Goal: Book appointment/travel/reservation

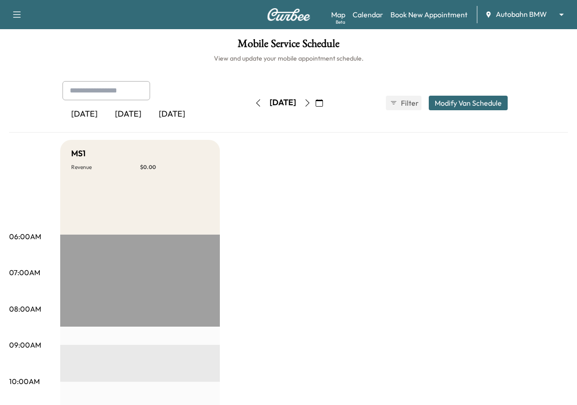
click at [536, 16] on body "Support Log Out Map Beta Calendar Book New Appointment Autobahn BMW ******** ​ …" at bounding box center [288, 202] width 577 height 405
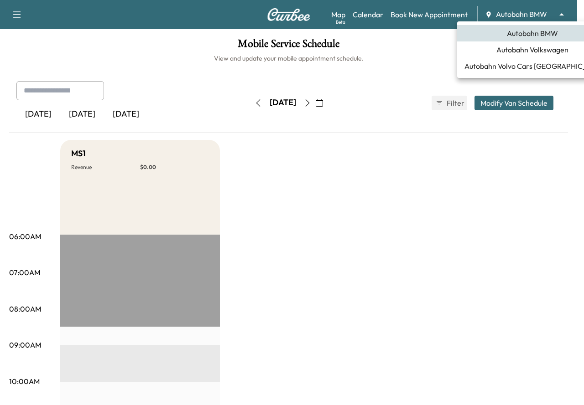
click at [516, 51] on span "Autobahn Volkswagen" at bounding box center [532, 49] width 72 height 11
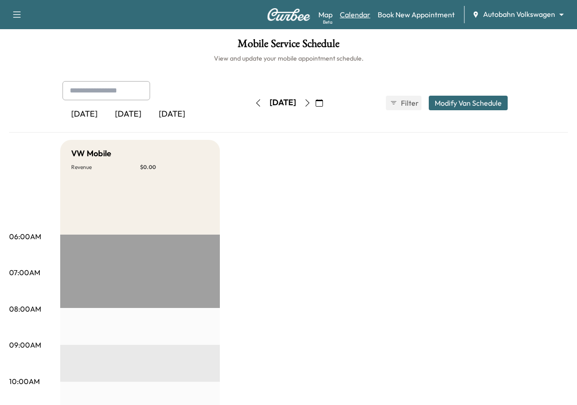
click at [359, 12] on link "Calendar" at bounding box center [355, 14] width 31 height 11
click at [416, 20] on link "Book New Appointment" at bounding box center [415, 14] width 77 height 11
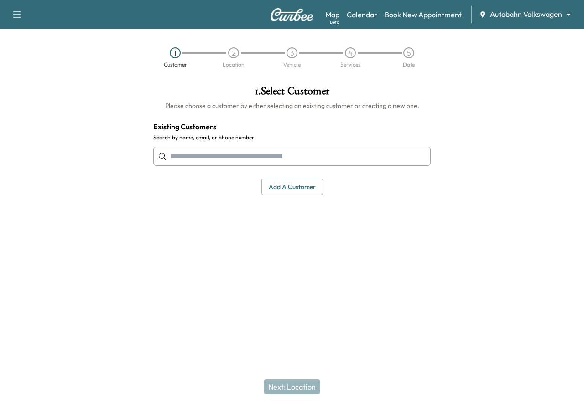
click at [219, 160] on input "text" at bounding box center [291, 156] width 277 height 19
paste input "**********"
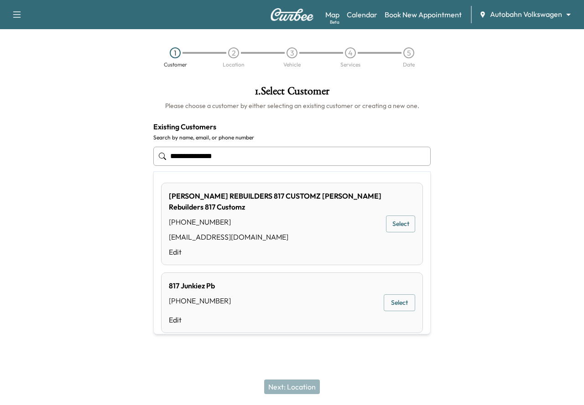
click at [202, 158] on input "**********" at bounding box center [291, 156] width 277 height 19
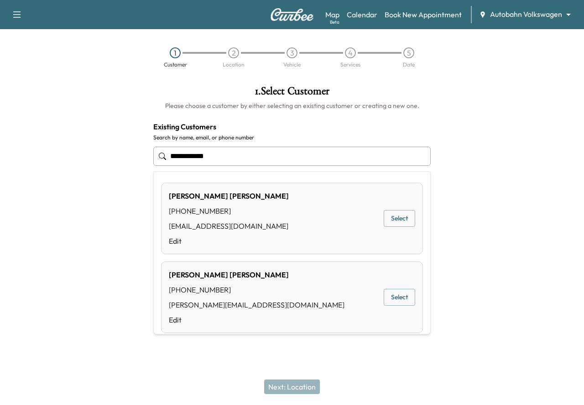
click at [185, 158] on input "**********" at bounding box center [291, 156] width 277 height 19
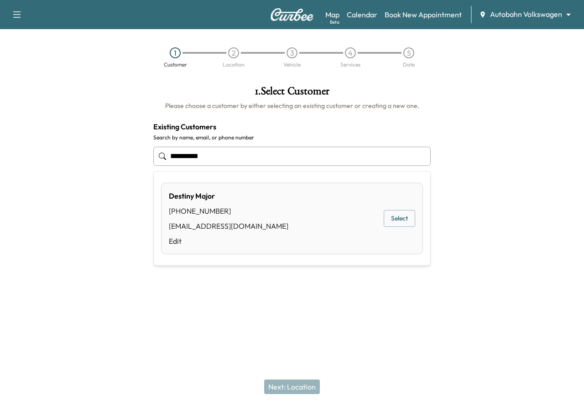
click at [403, 217] on button "Select" at bounding box center [398, 218] width 31 height 17
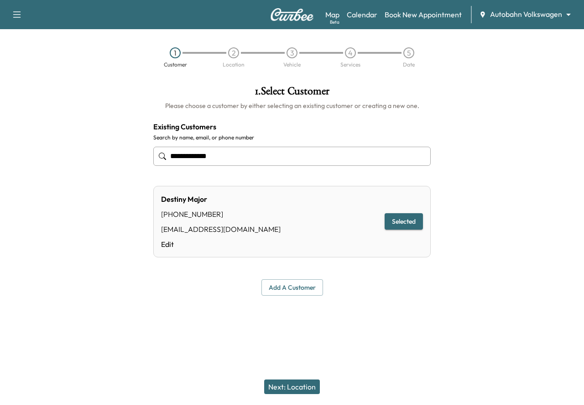
type input "**********"
click at [302, 382] on button "Next: Location" at bounding box center [292, 387] width 56 height 15
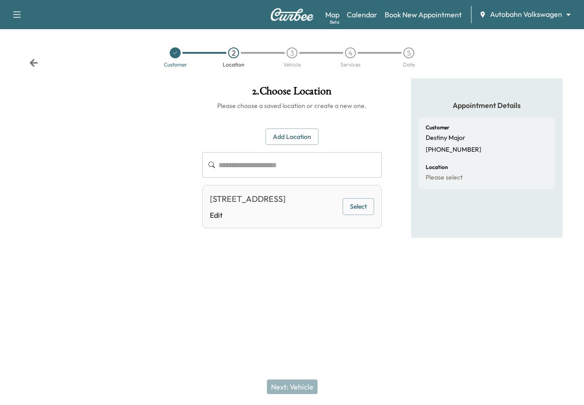
click at [302, 140] on button "Add Location" at bounding box center [291, 137] width 53 height 17
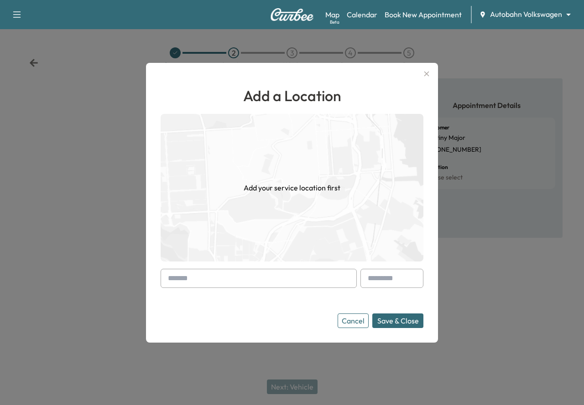
click at [212, 284] on input "text" at bounding box center [258, 278] width 196 height 19
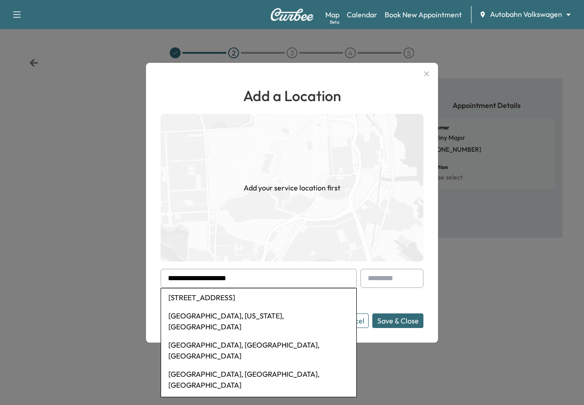
drag, startPoint x: 262, startPoint y: 282, endPoint x: 162, endPoint y: 287, distance: 100.0
click at [162, 287] on input "**********" at bounding box center [258, 278] width 196 height 19
drag, startPoint x: 255, startPoint y: 281, endPoint x: 113, endPoint y: 303, distance: 144.0
click at [115, 303] on div "**********" at bounding box center [292, 202] width 584 height 405
paste input "**********"
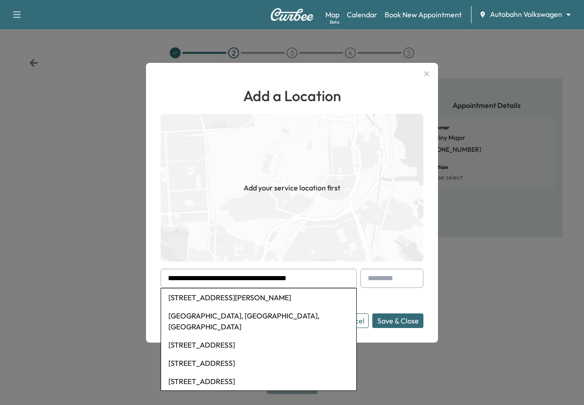
click at [190, 300] on li "[STREET_ADDRESS][PERSON_NAME]" at bounding box center [258, 298] width 195 height 18
type input "**********"
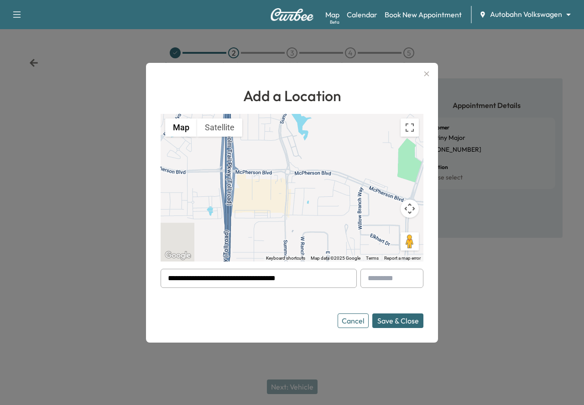
click at [401, 321] on button "Save & Close" at bounding box center [397, 321] width 51 height 15
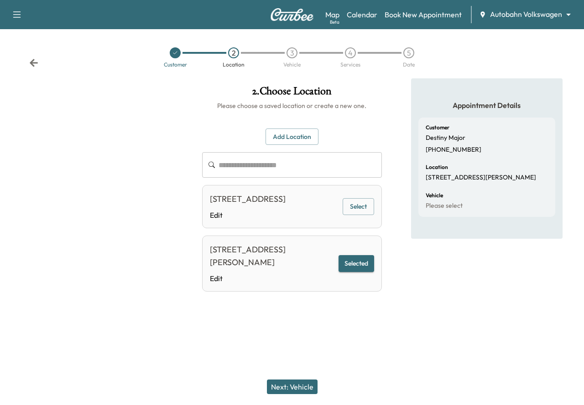
click at [300, 387] on button "Next: Vehicle" at bounding box center [292, 387] width 51 height 15
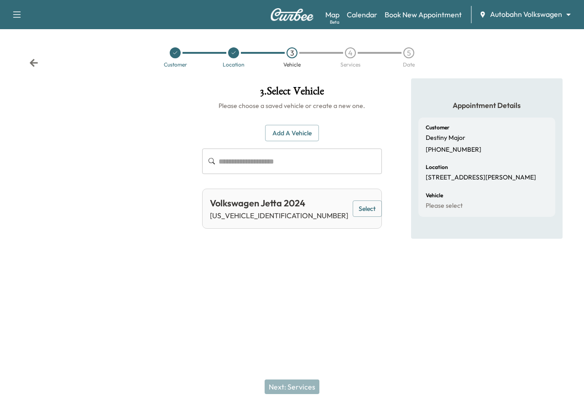
click at [354, 203] on button "Select" at bounding box center [366, 209] width 29 height 17
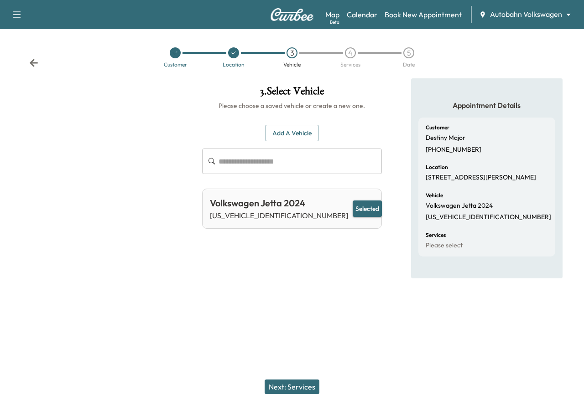
click at [275, 388] on button "Next: Services" at bounding box center [291, 387] width 55 height 15
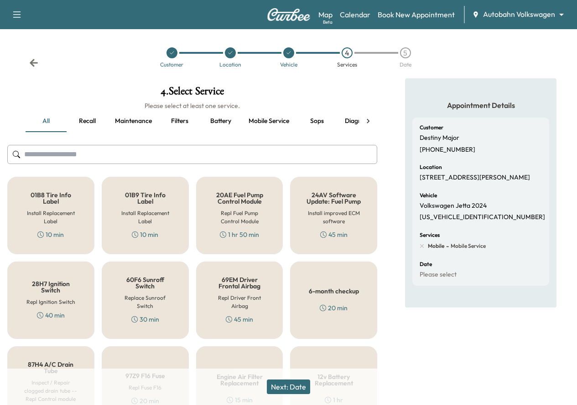
click at [140, 125] on button "Maintenance" at bounding box center [134, 121] width 52 height 22
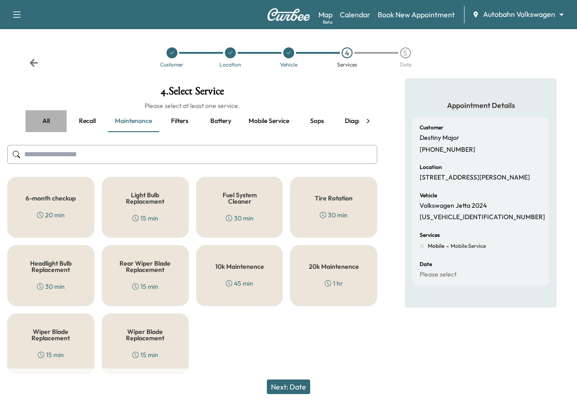
click at [47, 122] on button "all" at bounding box center [46, 121] width 41 height 22
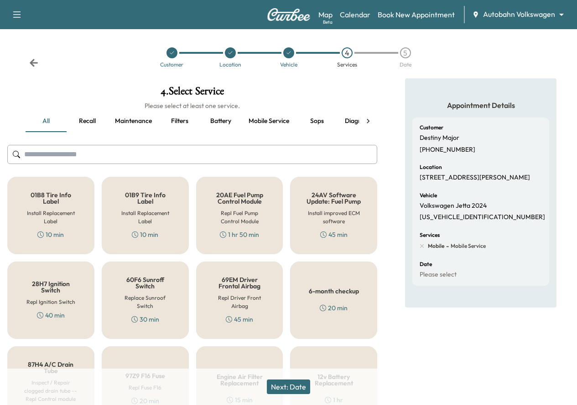
click at [298, 383] on button "Next: Date" at bounding box center [288, 387] width 43 height 15
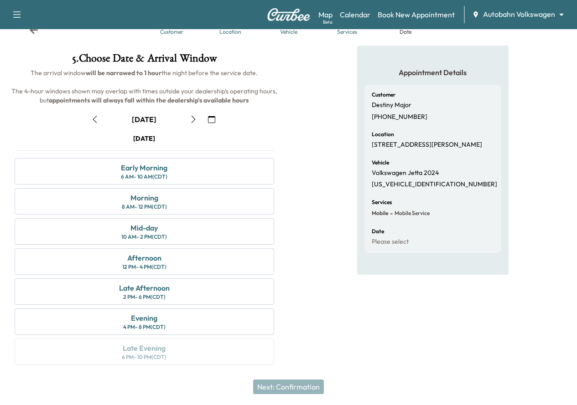
scroll to position [51, 0]
click at [167, 237] on div "10 AM - 2 PM (CDT)" at bounding box center [144, 236] width 46 height 7
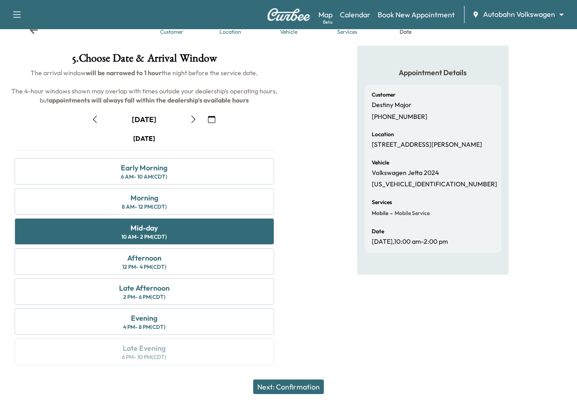
click at [274, 389] on button "Next: Confirmation" at bounding box center [288, 387] width 71 height 15
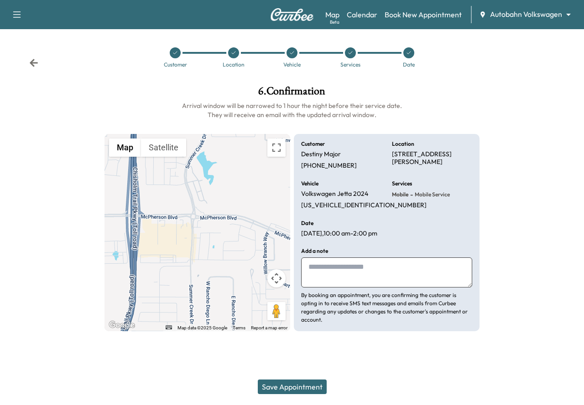
click at [332, 280] on textarea at bounding box center [386, 273] width 171 height 30
click at [344, 284] on textarea at bounding box center [386, 273] width 171 height 30
click at [308, 388] on button "Save Appointment" at bounding box center [292, 387] width 69 height 15
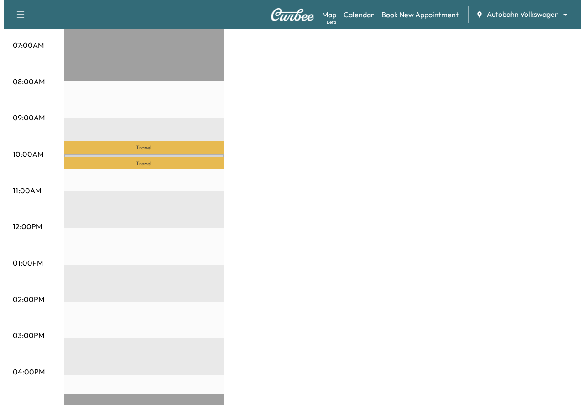
scroll to position [228, 0]
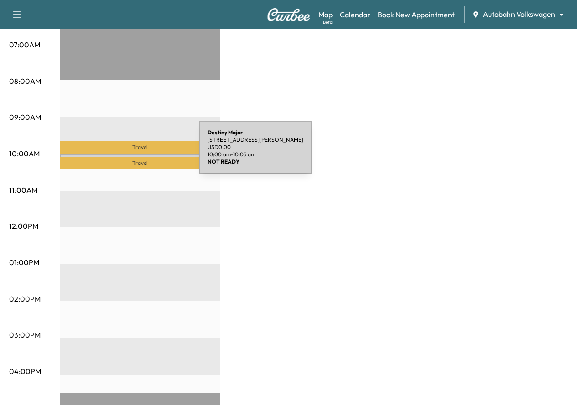
click at [131, 154] on div "Destiny Major [STREET_ADDRESS][PERSON_NAME] USD 0.00 10:00 am - 10:05 am" at bounding box center [140, 158] width 160 height 9
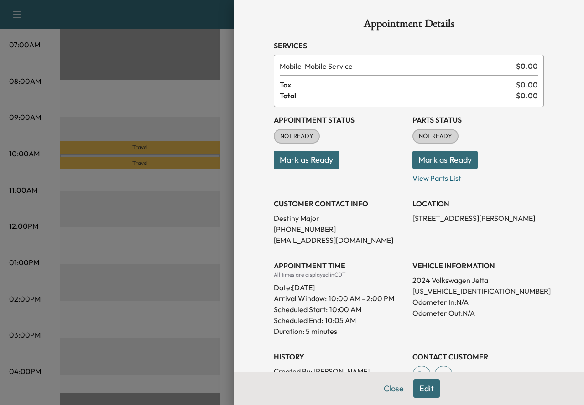
click at [413, 393] on button "Edit" at bounding box center [426, 389] width 26 height 18
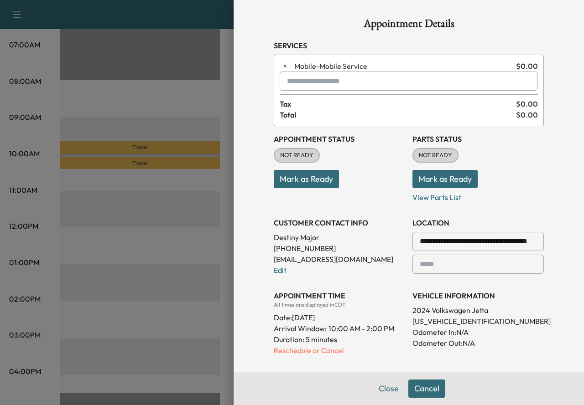
click at [363, 84] on input "text" at bounding box center [408, 81] width 258 height 19
click at [310, 102] on p "MKEYPRO - Key Reprogramming" at bounding box center [379, 104] width 204 height 13
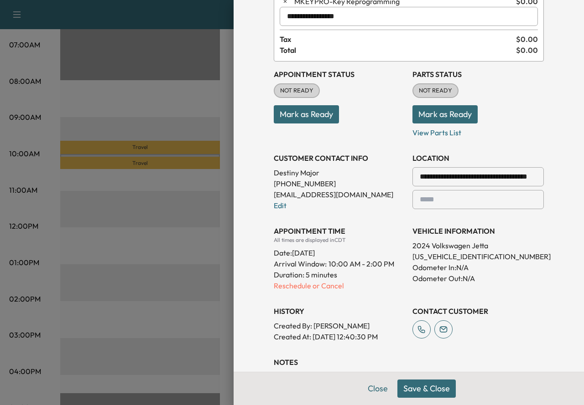
scroll to position [192, 0]
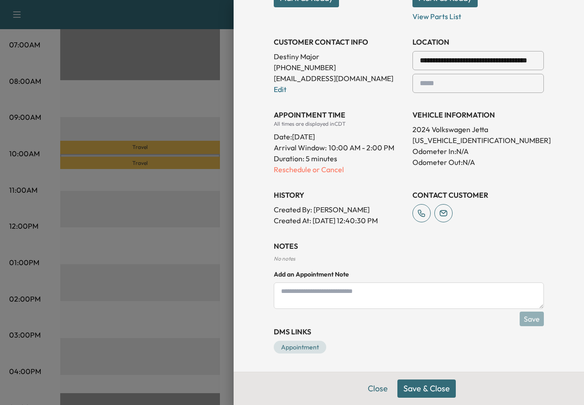
type input "**********"
click at [332, 295] on textarea at bounding box center [409, 296] width 270 height 26
click at [430, 388] on button "Save & Close" at bounding box center [426, 389] width 58 height 18
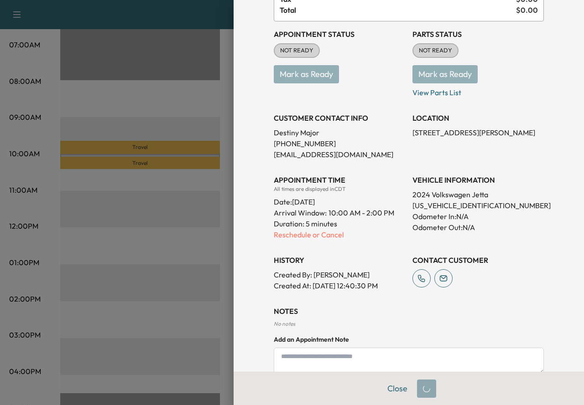
scroll to position [162, 0]
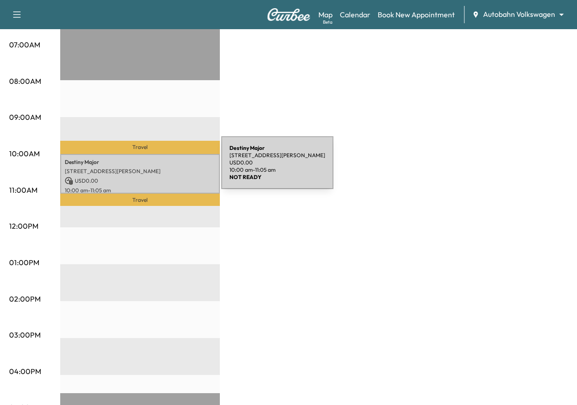
click at [153, 168] on p "[STREET_ADDRESS][PERSON_NAME]" at bounding box center [140, 171] width 150 height 7
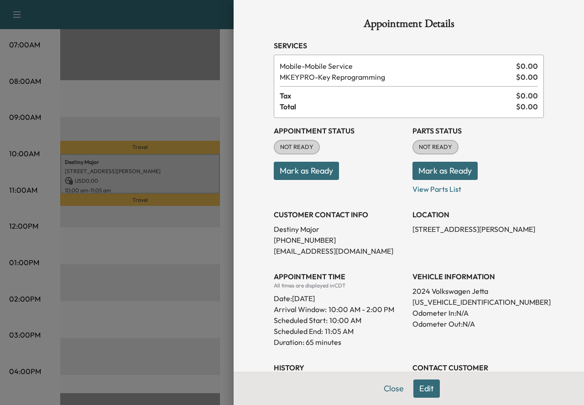
click at [425, 171] on button "Mark as Ready" at bounding box center [444, 171] width 65 height 18
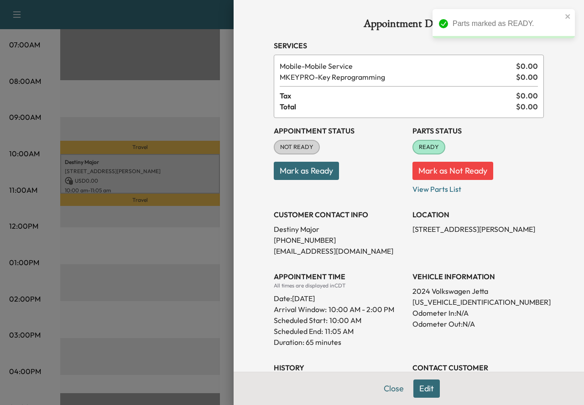
click at [289, 171] on button "Mark as Ready" at bounding box center [306, 171] width 65 height 18
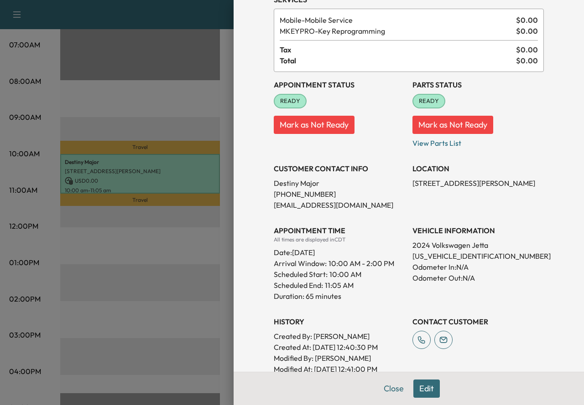
scroll to position [62, 0]
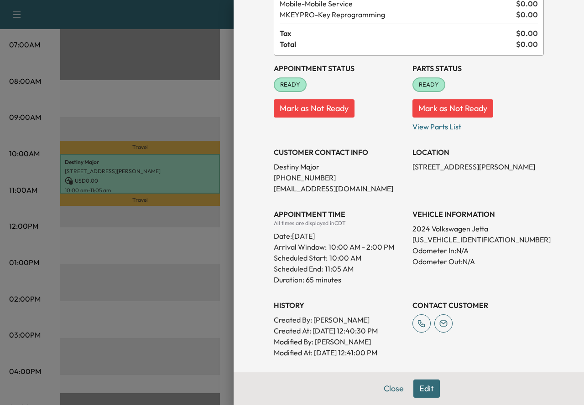
drag, startPoint x: 366, startPoint y: 238, endPoint x: 284, endPoint y: 237, distance: 81.6
click at [284, 237] on div "Date: [DATE]" at bounding box center [339, 234] width 131 height 15
copy div "[DATE]"
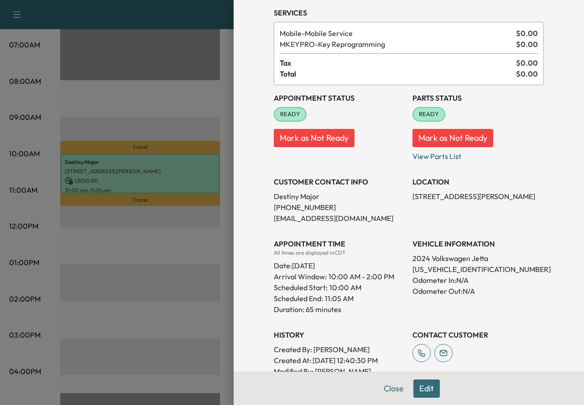
scroll to position [17, 0]
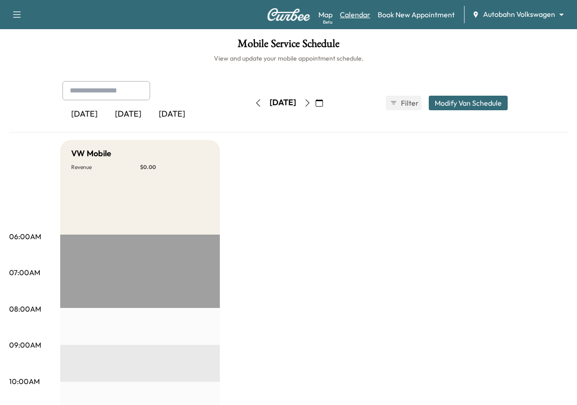
click at [355, 15] on link "Calendar" at bounding box center [355, 14] width 31 height 11
click at [311, 102] on icon "button" at bounding box center [307, 102] width 7 height 7
click at [311, 103] on icon "button" at bounding box center [307, 102] width 7 height 7
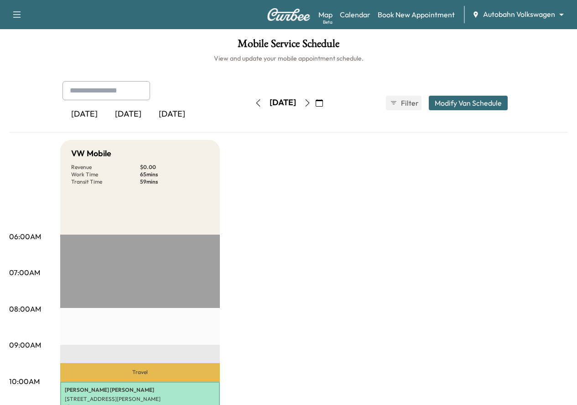
click at [311, 102] on icon "button" at bounding box center [307, 102] width 7 height 7
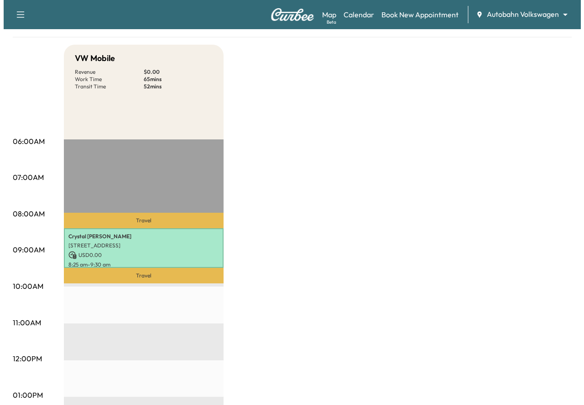
scroll to position [182, 0]
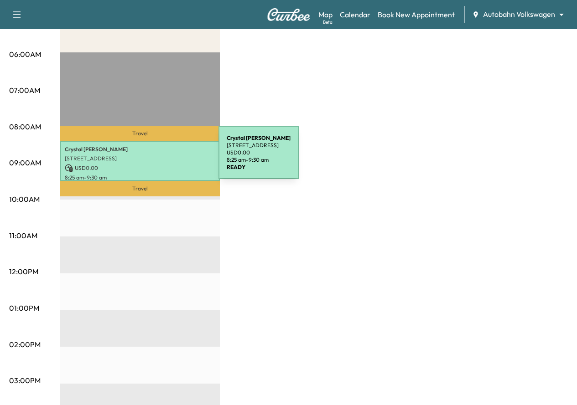
click at [150, 158] on p "7640 Rothbury Drive, Fort Worth, TX 76179, United States of America" at bounding box center [140, 158] width 150 height 7
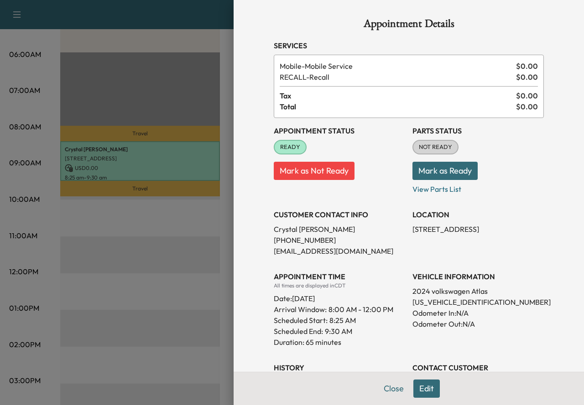
click at [428, 170] on button "Mark as Ready" at bounding box center [444, 171] width 65 height 18
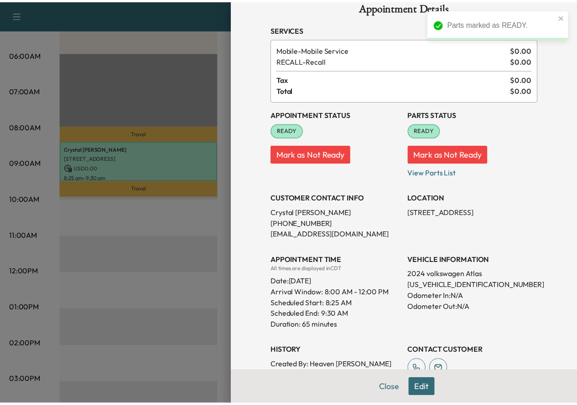
scroll to position [0, 0]
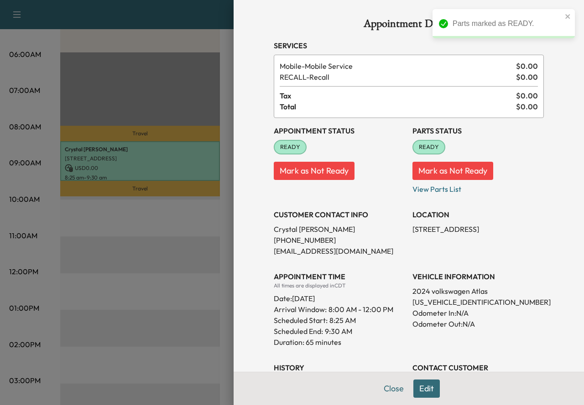
click at [176, 272] on div at bounding box center [292, 202] width 584 height 405
